Goal: Task Accomplishment & Management: Manage account settings

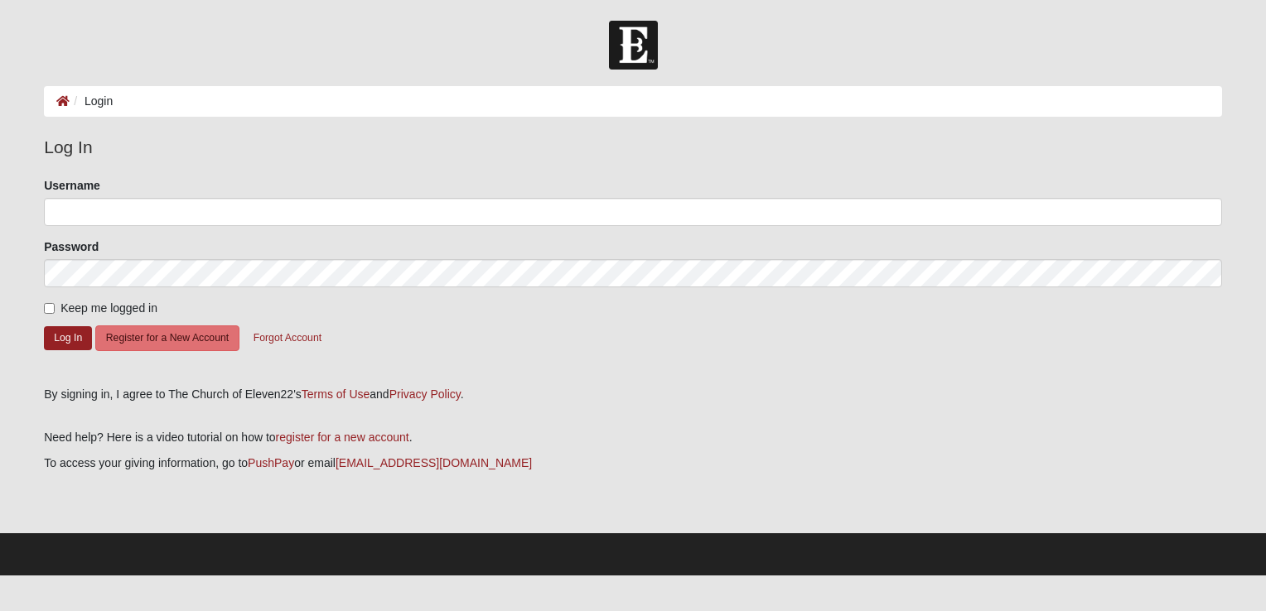
click at [189, 101] on ol "Login" at bounding box center [633, 101] width 1178 height 31
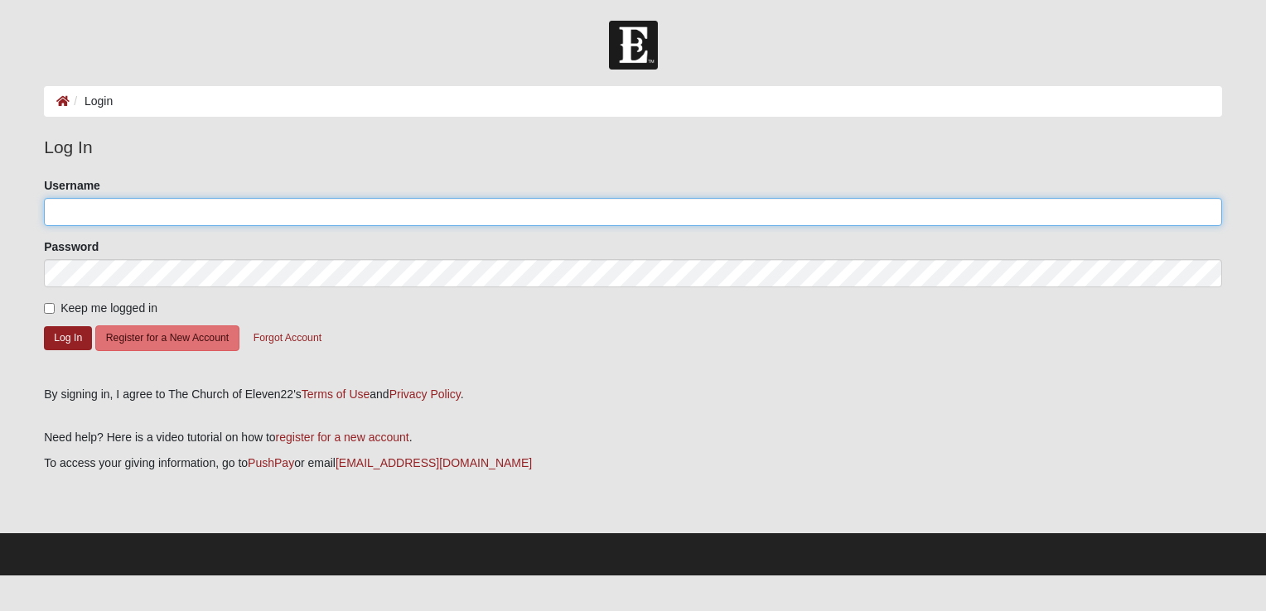
type input "bmonlezun"
click at [148, 205] on input "bmonlezun" at bounding box center [633, 212] width 1178 height 28
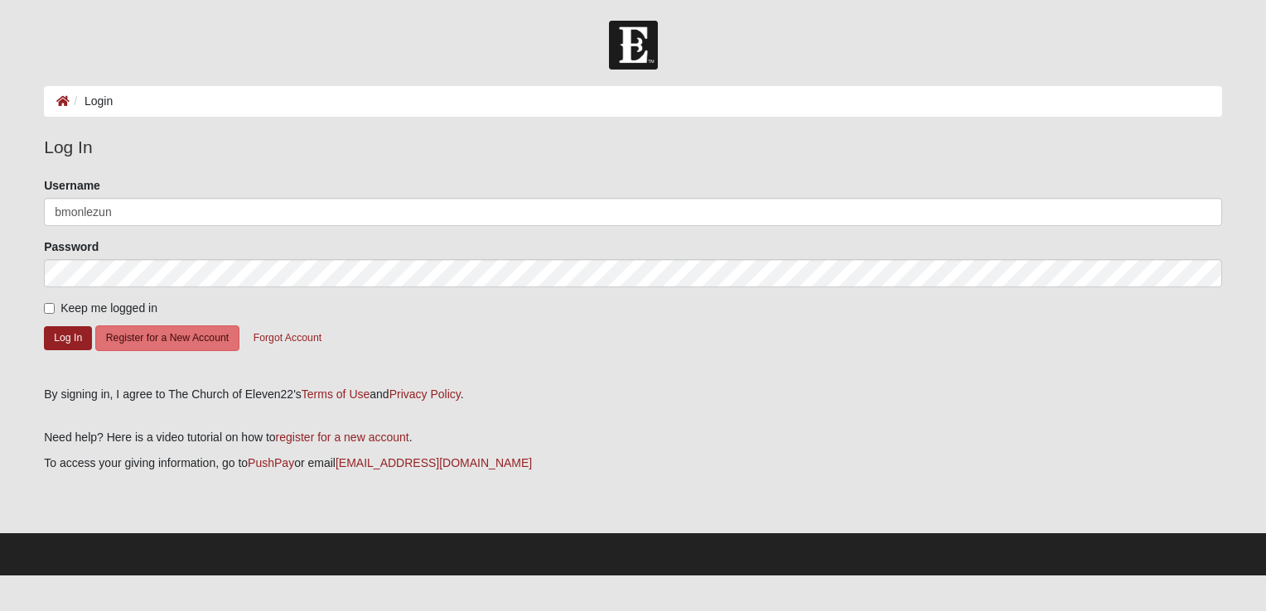
click at [659, 300] on div "Keep me logged in" at bounding box center [633, 308] width 1178 height 17
click at [79, 336] on button "Log In" at bounding box center [68, 338] width 48 height 24
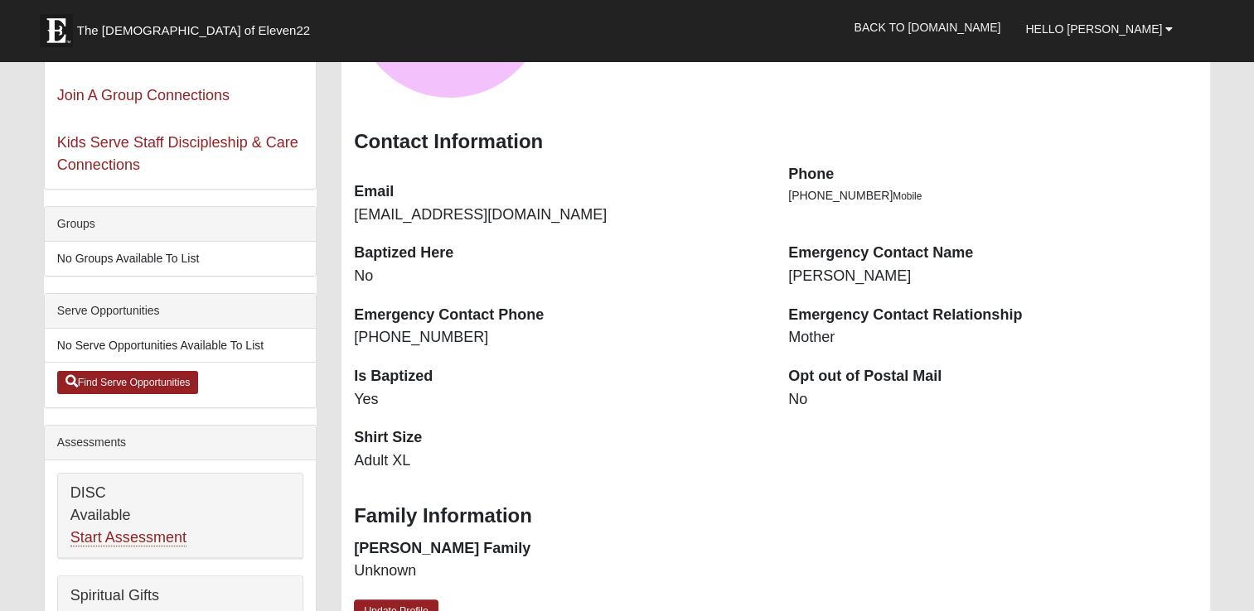
scroll to position [166, 0]
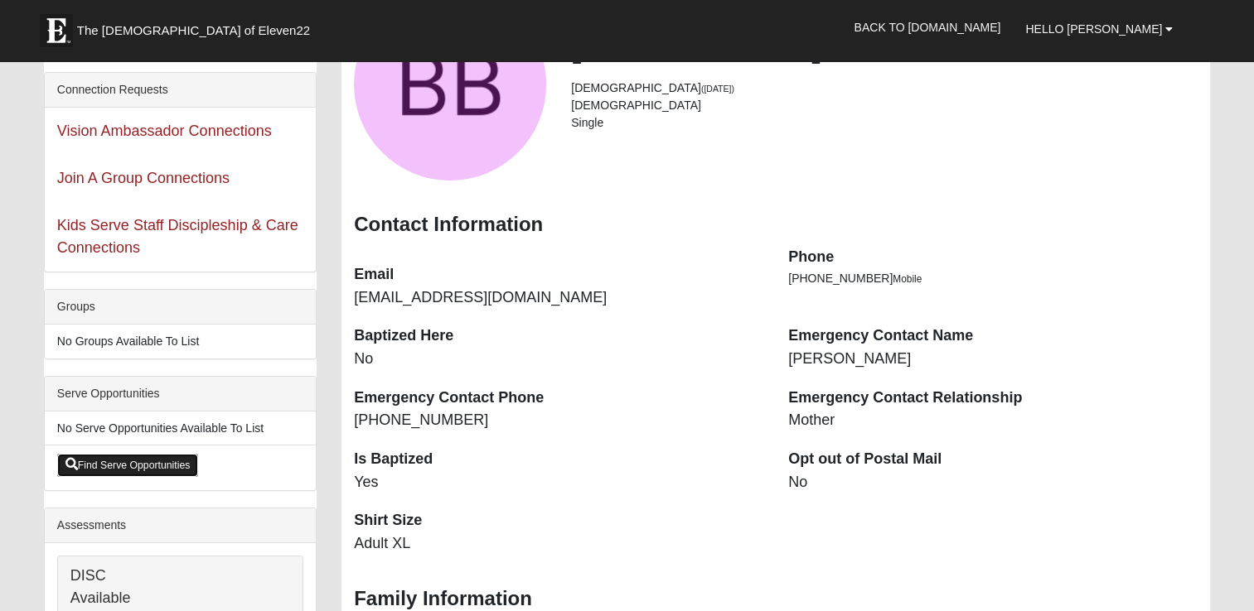
click at [152, 462] on link "Find Serve Opportunities" at bounding box center [128, 465] width 142 height 23
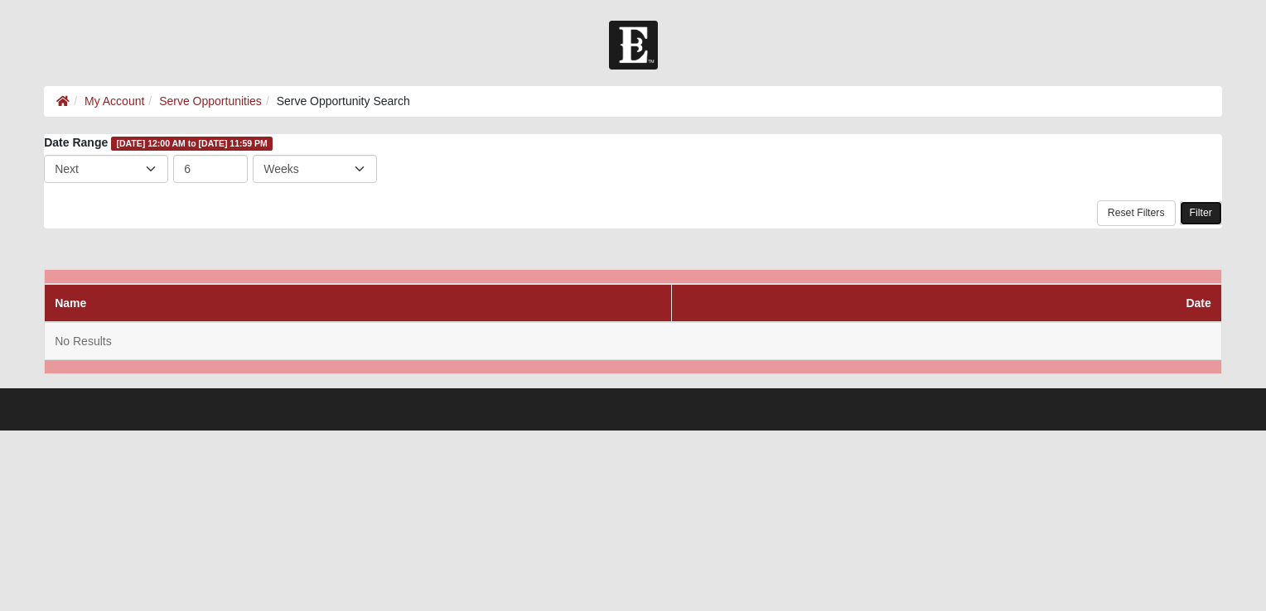
click at [1201, 214] on link "Filter" at bounding box center [1201, 213] width 42 height 24
click at [197, 99] on link "Serve Opportunities" at bounding box center [210, 100] width 103 height 13
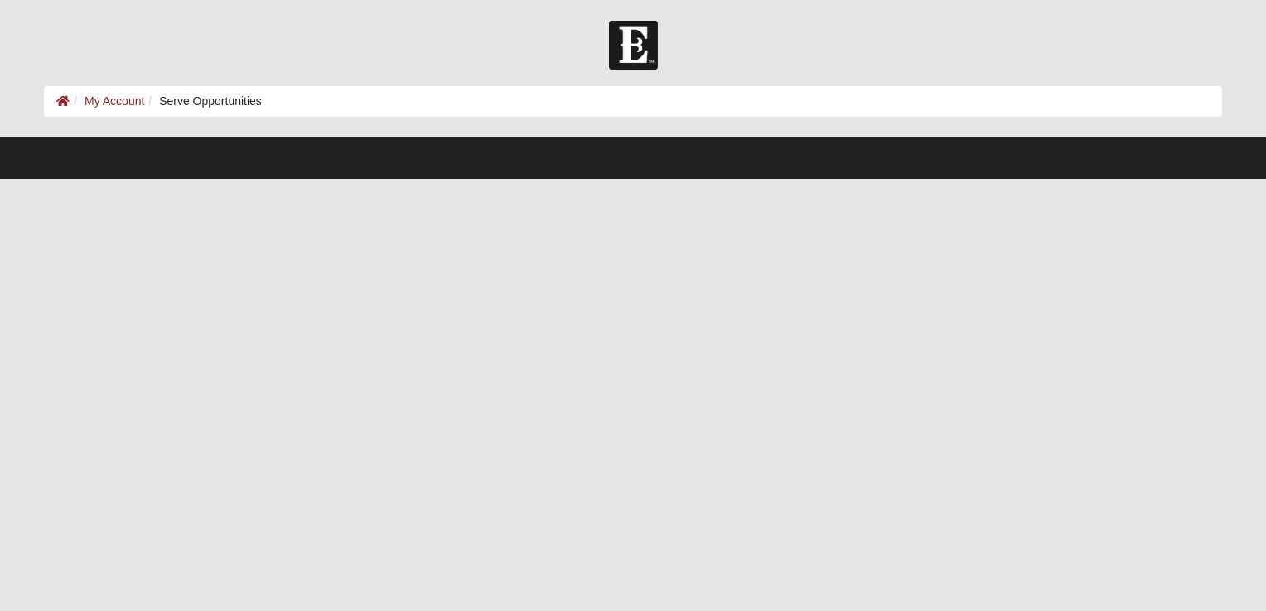
click at [130, 111] on ol "My Account Serve Opportunities" at bounding box center [633, 101] width 1178 height 31
click at [123, 104] on link "My Account" at bounding box center [115, 100] width 60 height 13
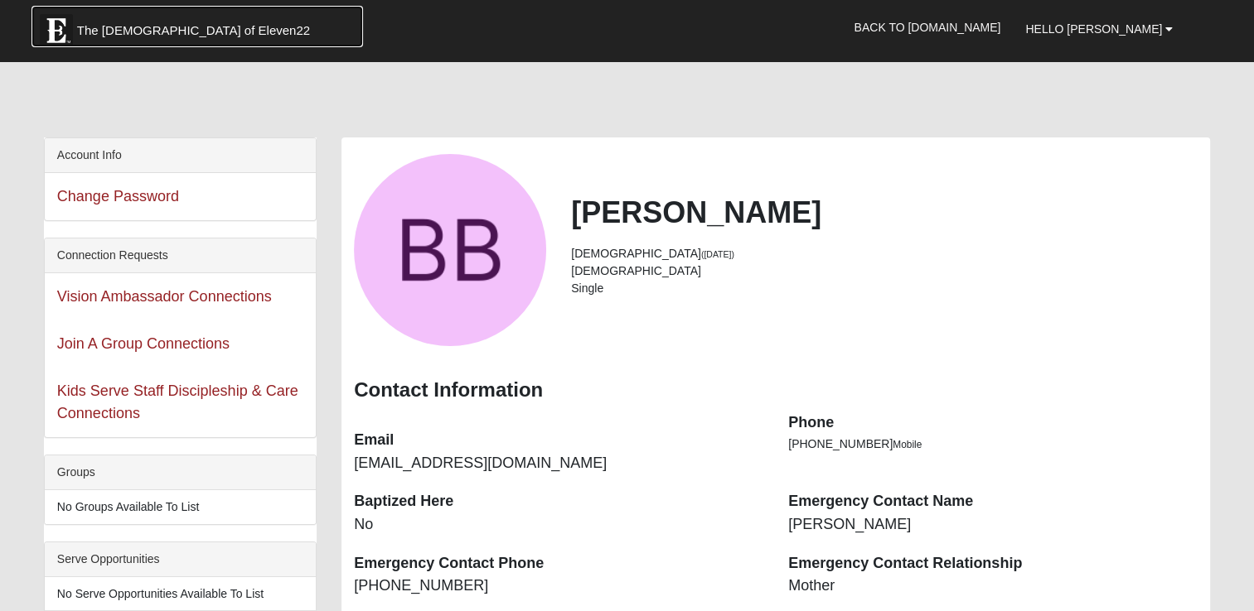
click at [61, 36] on img at bounding box center [56, 30] width 33 height 33
